Goal: Task Accomplishment & Management: Manage account settings

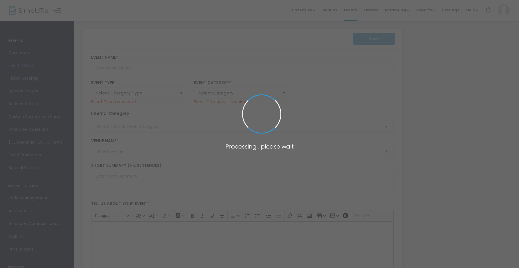
type input "2025 Screamline Haunted Car Wash"
type textarea "Welcome to Screamline Haunted Car Wash, a spooktacular adventure! Stay safely i…"
checkbox input "true"
type input "Buy Tickets"
type input "Streamline Car Wash"
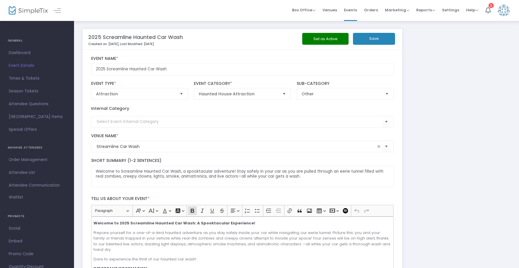
click at [316, 42] on button "Set as Active" at bounding box center [325, 39] width 46 height 12
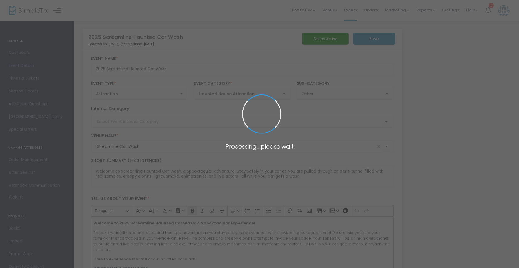
type input "1"
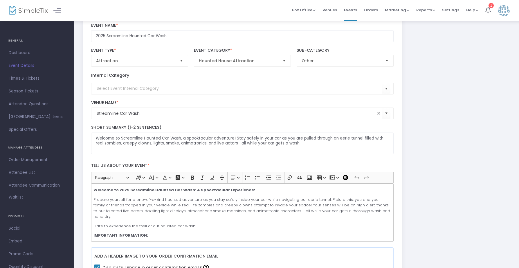
scroll to position [37, 0]
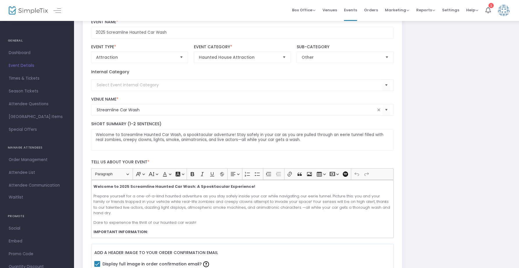
click at [111, 202] on p "Prepare yourself for a one-of-a-kind haunted adventure as you stay safely insid…" at bounding box center [242, 204] width 298 height 23
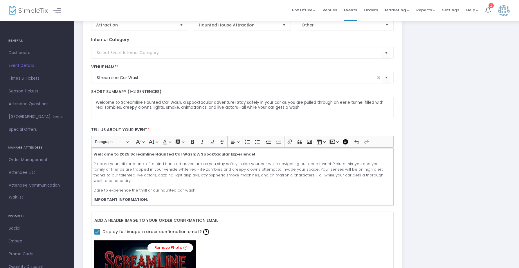
scroll to position [0, 0]
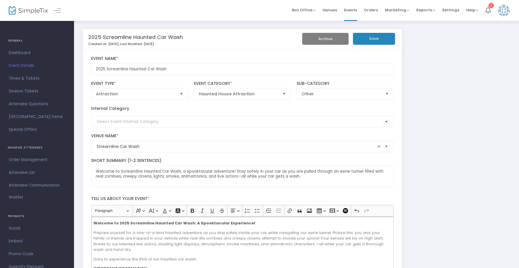
click at [381, 40] on button "Save" at bounding box center [374, 39] width 42 height 12
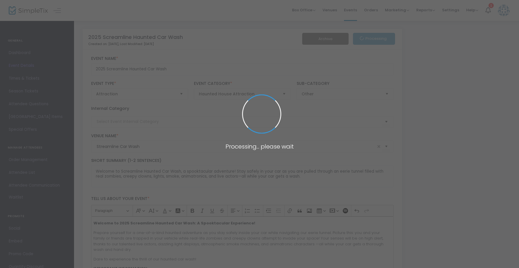
type input "1"
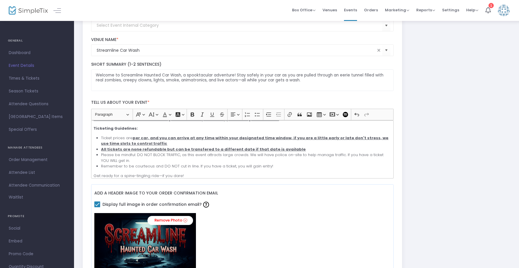
scroll to position [66, 0]
